Goal: Task Accomplishment & Management: Use online tool/utility

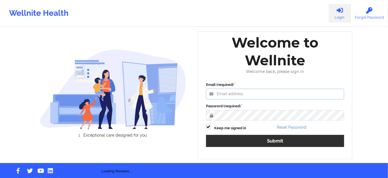
type input "[PERSON_NAME][EMAIL_ADDRESS][PERSON_NAME][DOMAIN_NAME]"
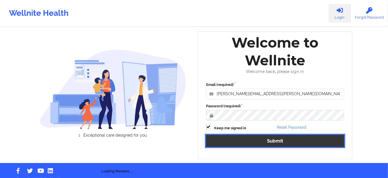
click at [260, 138] on button "Submit" at bounding box center [275, 141] width 138 height 12
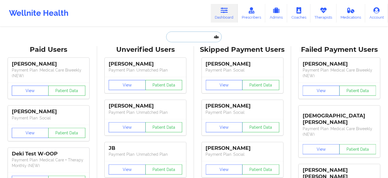
click at [201, 33] on input "text" at bounding box center [194, 36] width 56 height 11
paste input "[EMAIL_ADDRESS][DOMAIN_NAME]"
type input "[EMAIL_ADDRESS][DOMAIN_NAME]"
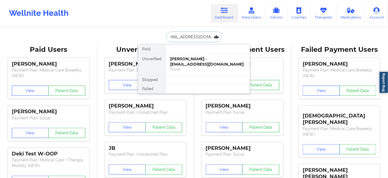
click at [190, 62] on div "[PERSON_NAME] - [EMAIL_ADDRESS][DOMAIN_NAME]" at bounding box center [207, 61] width 75 height 10
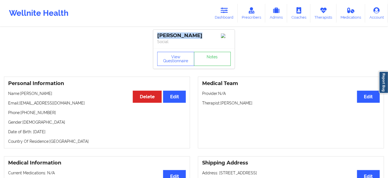
drag, startPoint x: 200, startPoint y: 37, endPoint x: 153, endPoint y: 35, distance: 47.3
click at [155, 37] on div "[PERSON_NAME] Social" at bounding box center [194, 39] width 82 height 19
copy div "[PERSON_NAME]"
drag, startPoint x: 220, startPoint y: 105, endPoint x: 258, endPoint y: 106, distance: 37.4
click at [257, 106] on p "Therapist: [PERSON_NAME]" at bounding box center [291, 103] width 178 height 6
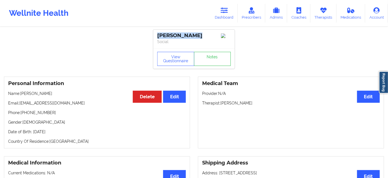
copy p "[PERSON_NAME]"
click at [223, 64] on link "Notes" at bounding box center [212, 59] width 37 height 14
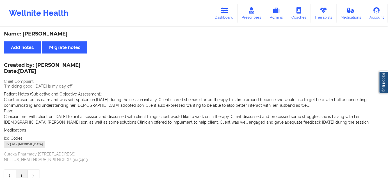
click at [13, 145] on div "F43.10 - [MEDICAL_DATA]" at bounding box center [24, 144] width 41 height 7
copy div "F43.10"
click at [224, 13] on icon at bounding box center [224, 10] width 7 height 6
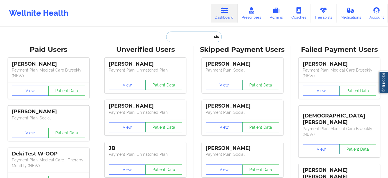
click at [196, 33] on input "text" at bounding box center [194, 36] width 56 height 11
paste input "[EMAIL_ADDRESS][DOMAIN_NAME]"
type input "[EMAIL_ADDRESS][DOMAIN_NAME]"
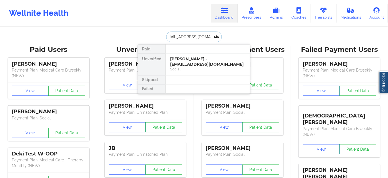
click at [193, 64] on div "[PERSON_NAME] - [EMAIL_ADDRESS][DOMAIN_NAME]" at bounding box center [207, 61] width 75 height 10
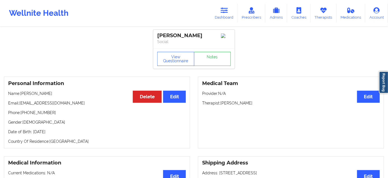
drag, startPoint x: 211, startPoint y: 34, endPoint x: 152, endPoint y: 34, distance: 58.5
copy div "[PERSON_NAME]"
click at [224, 57] on link "Notes" at bounding box center [212, 59] width 37 height 14
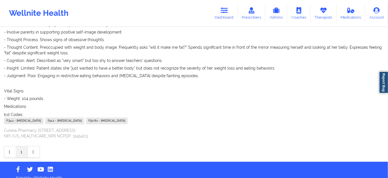
scroll to position [428, 0]
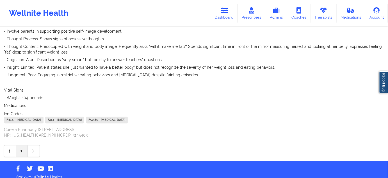
click at [12, 116] on div "F34.1 - [MEDICAL_DATA]" at bounding box center [24, 119] width 40 height 7
copy div "F34.1"
drag, startPoint x: 59, startPoint y: 114, endPoint x: 48, endPoint y: 114, distance: 10.7
click at [48, 116] on div "F41.1 - [MEDICAL_DATA]" at bounding box center [64, 119] width 39 height 7
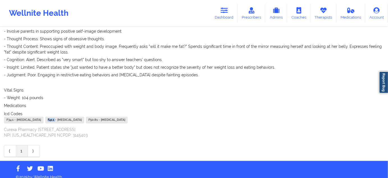
copy div "F41.1"
drag, startPoint x: 118, startPoint y: 115, endPoint x: 106, endPoint y: 116, distance: 11.8
click at [106, 116] on div "F50.81 - [MEDICAL_DATA]" at bounding box center [107, 119] width 42 height 7
copy div "F50.81"
click at [228, 15] on link "Dashboard" at bounding box center [224, 13] width 27 height 19
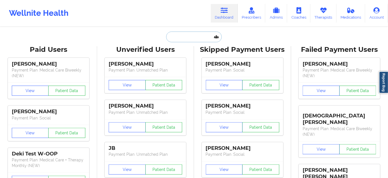
click at [200, 32] on input "text" at bounding box center [194, 36] width 56 height 11
paste input "[EMAIL_ADDRESS][DOMAIN_NAME]"
type input "[EMAIL_ADDRESS][DOMAIN_NAME]"
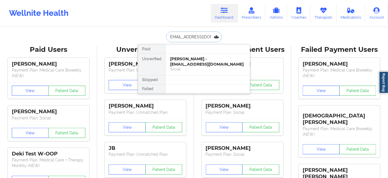
click at [187, 61] on div "[PERSON_NAME] - [EMAIL_ADDRESS][DOMAIN_NAME]" at bounding box center [207, 61] width 75 height 10
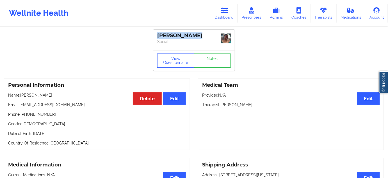
drag, startPoint x: 196, startPoint y: 33, endPoint x: 157, endPoint y: 34, distance: 38.8
click at [157, 34] on div "[PERSON_NAME]" at bounding box center [194, 35] width 74 height 6
copy div "[PERSON_NAME]"
drag, startPoint x: 222, startPoint y: 103, endPoint x: 259, endPoint y: 101, distance: 37.2
click at [258, 101] on div "Medical Team Edit Provider: N/A Therapist: [PERSON_NAME]" at bounding box center [291, 114] width 186 height 72
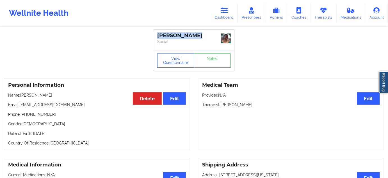
copy p "[PERSON_NAME]"
click at [222, 69] on div "View Questionnaire Notes" at bounding box center [194, 60] width 82 height 20
click at [220, 64] on link "Notes" at bounding box center [212, 60] width 37 height 14
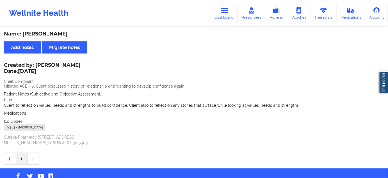
click at [13, 128] on div "F43.23 - [MEDICAL_DATA]" at bounding box center [24, 127] width 41 height 7
copy div "F43.23"
click at [225, 19] on link "Dashboard" at bounding box center [224, 13] width 27 height 19
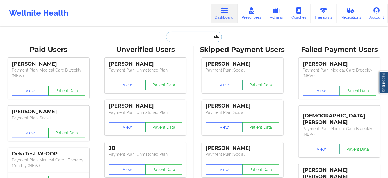
click at [193, 39] on input "text" at bounding box center [194, 36] width 56 height 11
paste input "[EMAIL_ADDRESS][DOMAIN_NAME]"
type input "[EMAIL_ADDRESS][DOMAIN_NAME]"
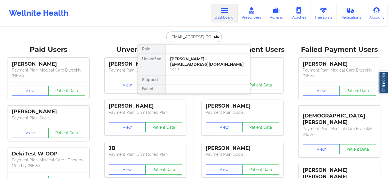
click at [186, 67] on div "Social" at bounding box center [207, 69] width 75 height 5
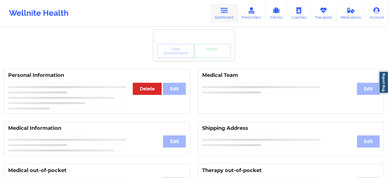
click at [227, 10] on icon at bounding box center [224, 10] width 7 height 6
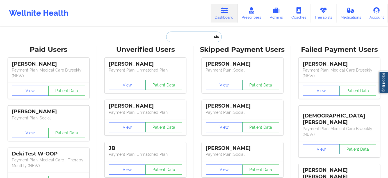
click at [179, 33] on input "text" at bounding box center [194, 36] width 56 height 11
paste input "[EMAIL_ADDRESS][DOMAIN_NAME]"
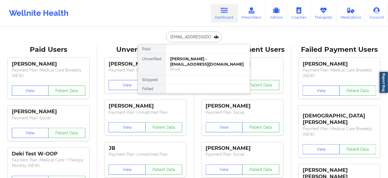
type input "[EMAIL_ADDRESS][DOMAIN_NAME]"
click at [196, 67] on div "Social" at bounding box center [207, 69] width 75 height 5
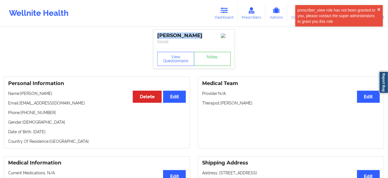
drag, startPoint x: 197, startPoint y: 34, endPoint x: 157, endPoint y: 37, distance: 40.6
click at [157, 37] on div "[PERSON_NAME] Social" at bounding box center [194, 39] width 82 height 19
drag, startPoint x: 157, startPoint y: 33, endPoint x: 206, endPoint y: 34, distance: 49.8
click at [206, 34] on div "[PERSON_NAME] Social" at bounding box center [194, 39] width 82 height 19
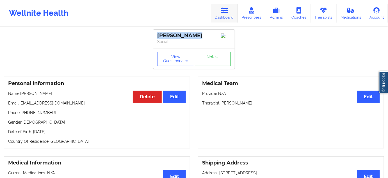
click at [220, 11] on link "Dashboard" at bounding box center [224, 13] width 27 height 19
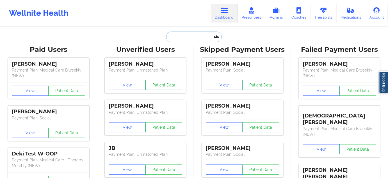
click at [188, 33] on input "text" at bounding box center [194, 36] width 56 height 11
paste input "[EMAIL_ADDRESS][DOMAIN_NAME]"
type input "[EMAIL_ADDRESS][DOMAIN_NAME]"
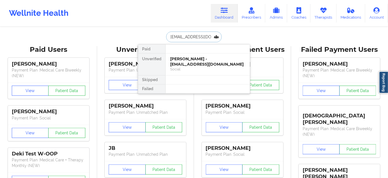
click at [190, 61] on div "[PERSON_NAME] - [EMAIL_ADDRESS][DOMAIN_NAME]" at bounding box center [207, 61] width 75 height 10
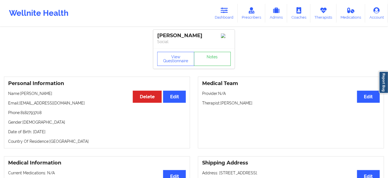
drag, startPoint x: 205, startPoint y: 36, endPoint x: 155, endPoint y: 33, distance: 50.7
click at [155, 33] on div "[PERSON_NAME] Social" at bounding box center [194, 39] width 82 height 19
click at [243, 105] on p "Therapist: [PERSON_NAME]" at bounding box center [291, 103] width 178 height 6
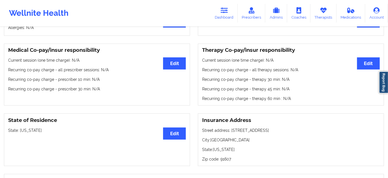
scroll to position [221, 0]
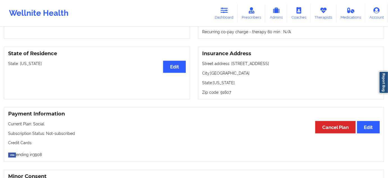
drag, startPoint x: 231, startPoint y: 65, endPoint x: 282, endPoint y: 64, distance: 50.3
click at [282, 64] on p "Street address: [STREET_ADDRESS]" at bounding box center [291, 64] width 178 height 6
drag, startPoint x: 211, startPoint y: 74, endPoint x: 242, endPoint y: 76, distance: 30.7
click at [242, 76] on p "City: [GEOGRAPHIC_DATA]" at bounding box center [291, 73] width 178 height 6
click at [226, 93] on p "Zip code: 91607" at bounding box center [291, 92] width 178 height 6
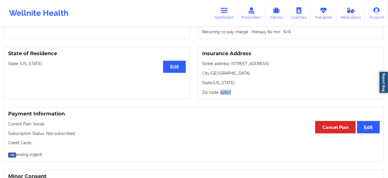
click at [226, 93] on p "Zip code: 91607" at bounding box center [291, 92] width 178 height 6
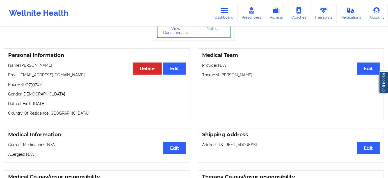
scroll to position [0, 0]
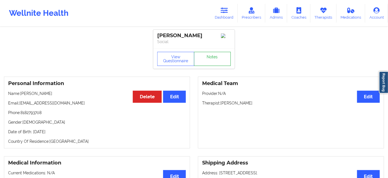
click at [209, 62] on link "Notes" at bounding box center [212, 59] width 37 height 14
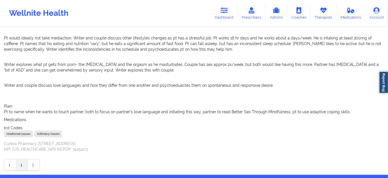
scroll to position [153, 0]
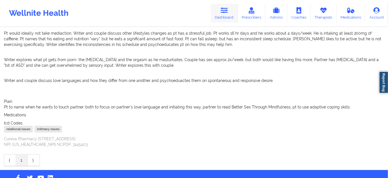
click at [228, 17] on link "Dashboard" at bounding box center [224, 13] width 27 height 19
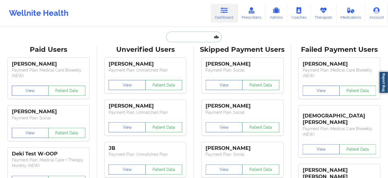
click at [195, 35] on input "text" at bounding box center [194, 36] width 56 height 11
type input "w"
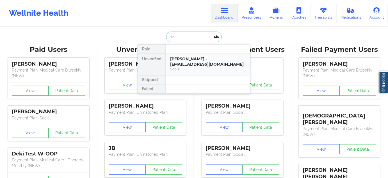
click at [193, 59] on div "[PERSON_NAME] - [EMAIL_ADDRESS][DOMAIN_NAME]" at bounding box center [207, 61] width 75 height 10
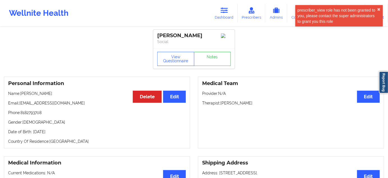
click at [28, 113] on p "Phone: [PHONE_NUMBER]" at bounding box center [97, 113] width 178 height 6
click at [221, 15] on link "Dashboard" at bounding box center [224, 13] width 27 height 19
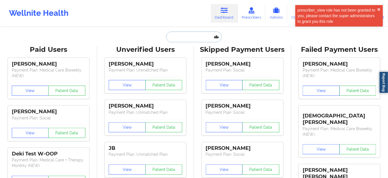
click at [197, 37] on input "text" at bounding box center [194, 36] width 56 height 11
paste input "[EMAIL_ADDRESS][DOMAIN_NAME]"
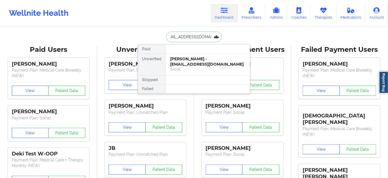
type input "[EMAIL_ADDRESS][DOMAIN_NAME]"
click at [192, 62] on div "[PERSON_NAME] - [EMAIL_ADDRESS][DOMAIN_NAME]" at bounding box center [207, 61] width 75 height 10
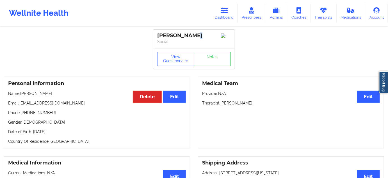
drag, startPoint x: 193, startPoint y: 35, endPoint x: 190, endPoint y: 35, distance: 2.8
click at [190, 35] on div "[PERSON_NAME]" at bounding box center [194, 35] width 74 height 6
click at [185, 37] on div "[PERSON_NAME]" at bounding box center [194, 35] width 74 height 6
click at [182, 61] on button "View Questionnaire" at bounding box center [175, 59] width 37 height 14
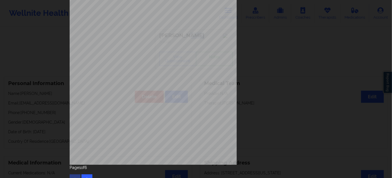
scroll to position [91, 0]
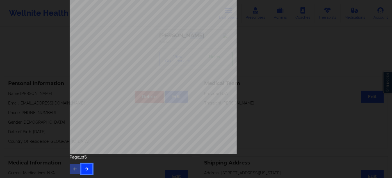
click at [88, 172] on button "button" at bounding box center [87, 169] width 11 height 10
click at [90, 165] on button "button" at bounding box center [87, 169] width 11 height 10
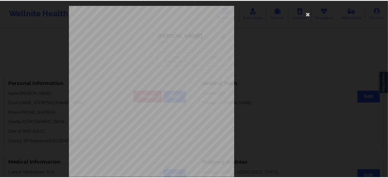
scroll to position [0, 0]
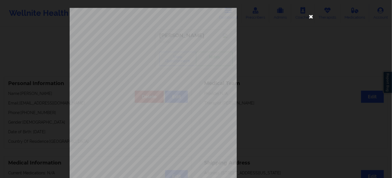
click at [312, 17] on icon at bounding box center [311, 16] width 9 height 9
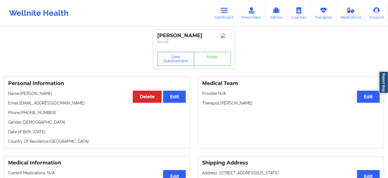
drag, startPoint x: 221, startPoint y: 105, endPoint x: 275, endPoint y: 105, distance: 54.0
click at [275, 105] on p "Therapist: [PERSON_NAME]" at bounding box center [291, 103] width 178 height 6
click at [206, 57] on link "Notes" at bounding box center [212, 59] width 37 height 14
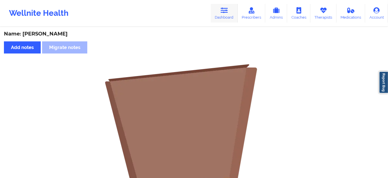
click at [227, 7] on icon at bounding box center [224, 10] width 7 height 6
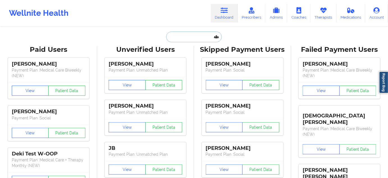
click at [184, 41] on input "text" at bounding box center [194, 36] width 56 height 11
paste input "[EMAIL_ADDRESS][DOMAIN_NAME]"
type input "[EMAIL_ADDRESS][DOMAIN_NAME]"
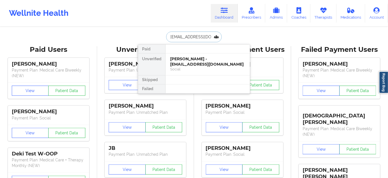
scroll to position [0, 6]
click at [185, 57] on div "[PERSON_NAME] - [EMAIL_ADDRESS][DOMAIN_NAME]" at bounding box center [207, 61] width 75 height 10
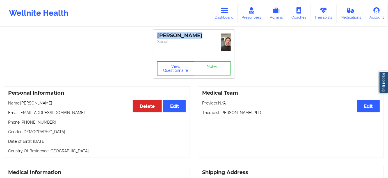
drag, startPoint x: 200, startPoint y: 35, endPoint x: 157, endPoint y: 39, distance: 42.9
click at [157, 39] on div "[PERSON_NAME] Social" at bounding box center [194, 44] width 82 height 28
drag, startPoint x: 222, startPoint y: 111, endPoint x: 270, endPoint y: 108, distance: 47.9
click at [270, 108] on div "Medical Team Edit Provider: N/A Therapist: [PERSON_NAME] PhD" at bounding box center [291, 122] width 186 height 72
click at [185, 66] on button "View Questionnaire" at bounding box center [175, 68] width 37 height 14
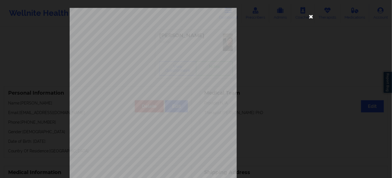
click at [307, 18] on icon at bounding box center [311, 16] width 9 height 9
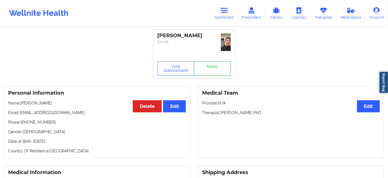
click at [220, 64] on link "Notes" at bounding box center [212, 68] width 37 height 14
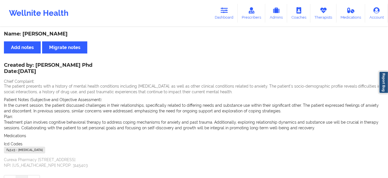
click at [12, 151] on div "F43.23 - [MEDICAL_DATA]" at bounding box center [24, 149] width 41 height 7
click at [225, 14] on link "Dashboard" at bounding box center [224, 13] width 27 height 19
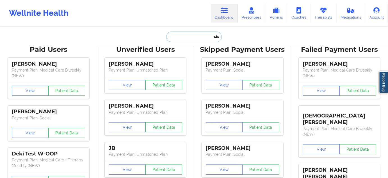
click at [188, 35] on input "text" at bounding box center [194, 36] width 56 height 11
paste input "[PERSON_NAME][EMAIL_ADDRESS][DOMAIN_NAME]"
type input "[PERSON_NAME][EMAIL_ADDRESS][DOMAIN_NAME]"
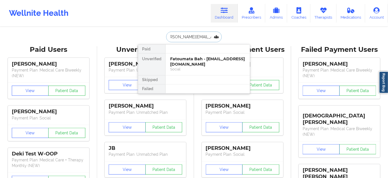
click at [183, 64] on div "Fatoumata Bah - [EMAIL_ADDRESS][DOMAIN_NAME]" at bounding box center [207, 61] width 75 height 10
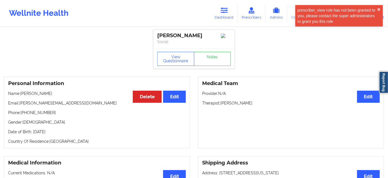
drag, startPoint x: 220, startPoint y: 103, endPoint x: 256, endPoint y: 103, distance: 36.0
click at [256, 103] on p "Therapist: [PERSON_NAME]" at bounding box center [291, 103] width 178 height 6
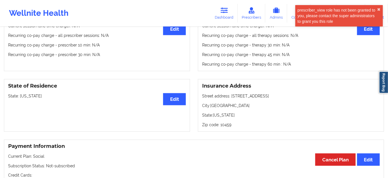
scroll to position [238, 0]
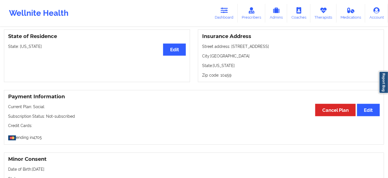
drag, startPoint x: 230, startPoint y: 48, endPoint x: 272, endPoint y: 44, distance: 42.3
click at [270, 44] on div "Insurance Address Street address: [STREET_ADDRESS][US_STATE]" at bounding box center [291, 56] width 186 height 53
click at [279, 54] on div "Insurance Address Street address: [STREET_ADDRESS][US_STATE]" at bounding box center [291, 56] width 186 height 53
drag, startPoint x: 231, startPoint y: 47, endPoint x: 280, endPoint y: 46, distance: 49.2
click at [280, 46] on p "Street address: [STREET_ADDRESS]" at bounding box center [291, 47] width 178 height 6
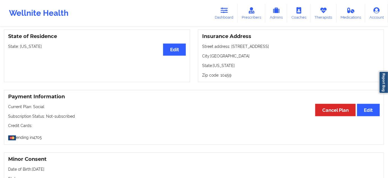
click at [217, 57] on p "City: [GEOGRAPHIC_DATA]" at bounding box center [291, 56] width 178 height 6
click at [225, 78] on p "Zip code: 10459" at bounding box center [291, 75] width 178 height 6
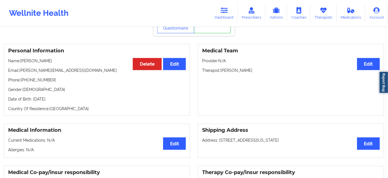
scroll to position [0, 0]
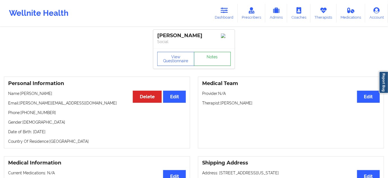
click at [218, 59] on link "Notes" at bounding box center [212, 59] width 37 height 14
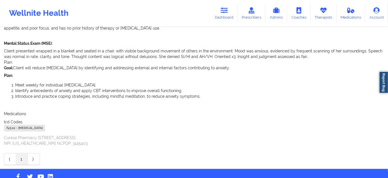
scroll to position [123, 0]
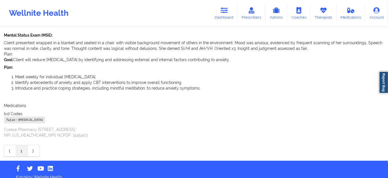
click at [12, 116] on div "F43.22 - [MEDICAL_DATA]" at bounding box center [24, 119] width 41 height 7
